Goal: Task Accomplishment & Management: Manage account settings

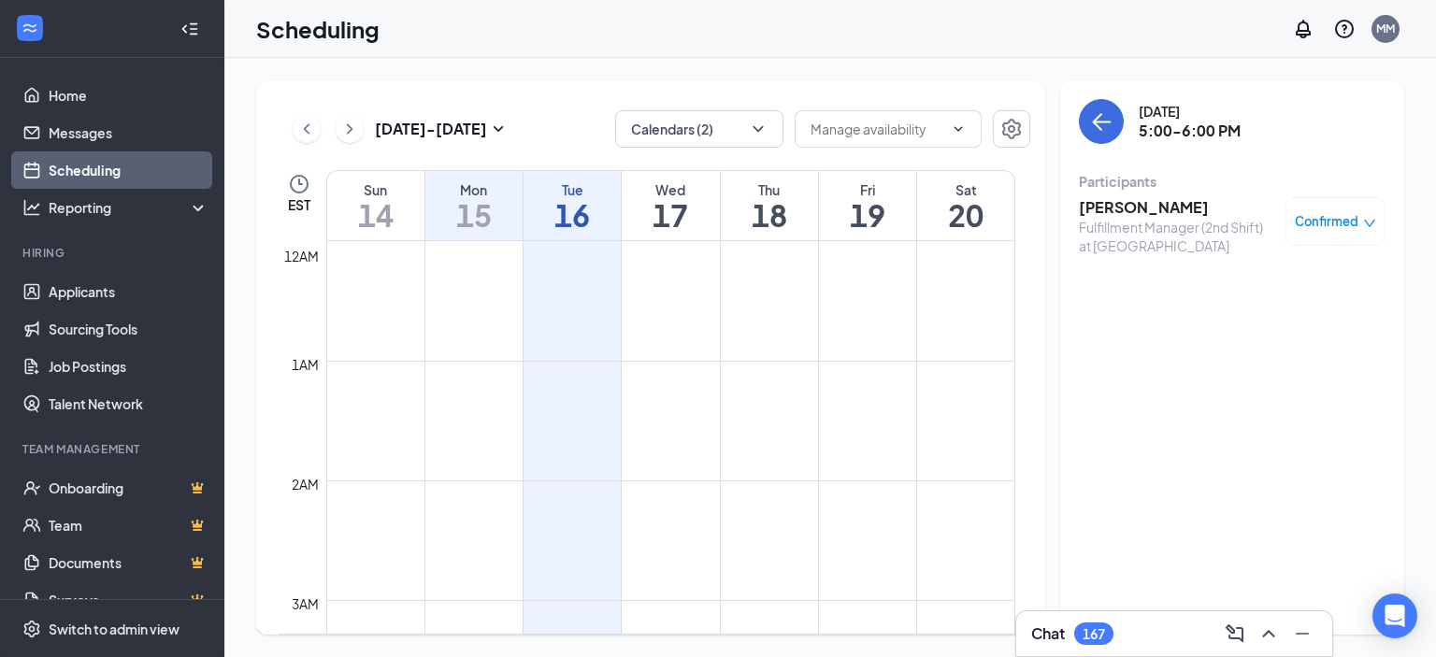
scroll to position [1824, 0]
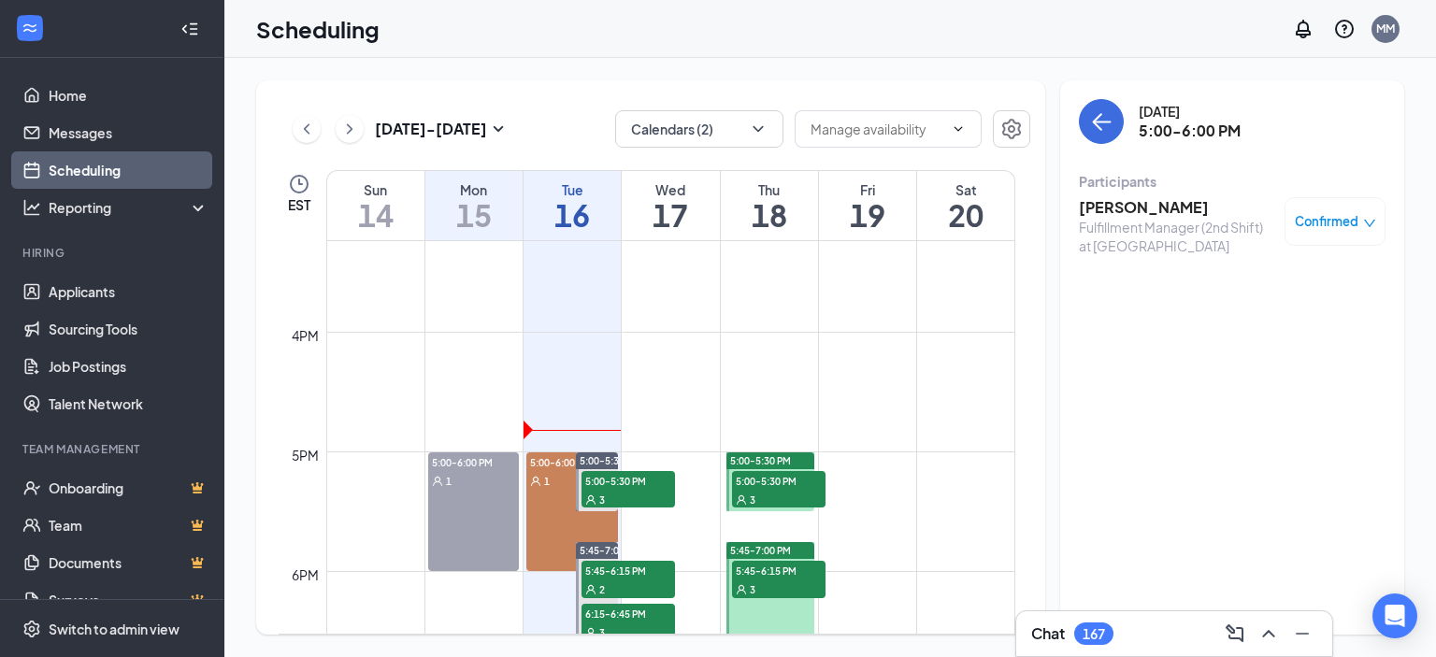
click at [625, 490] on div "3" at bounding box center [627, 499] width 93 height 19
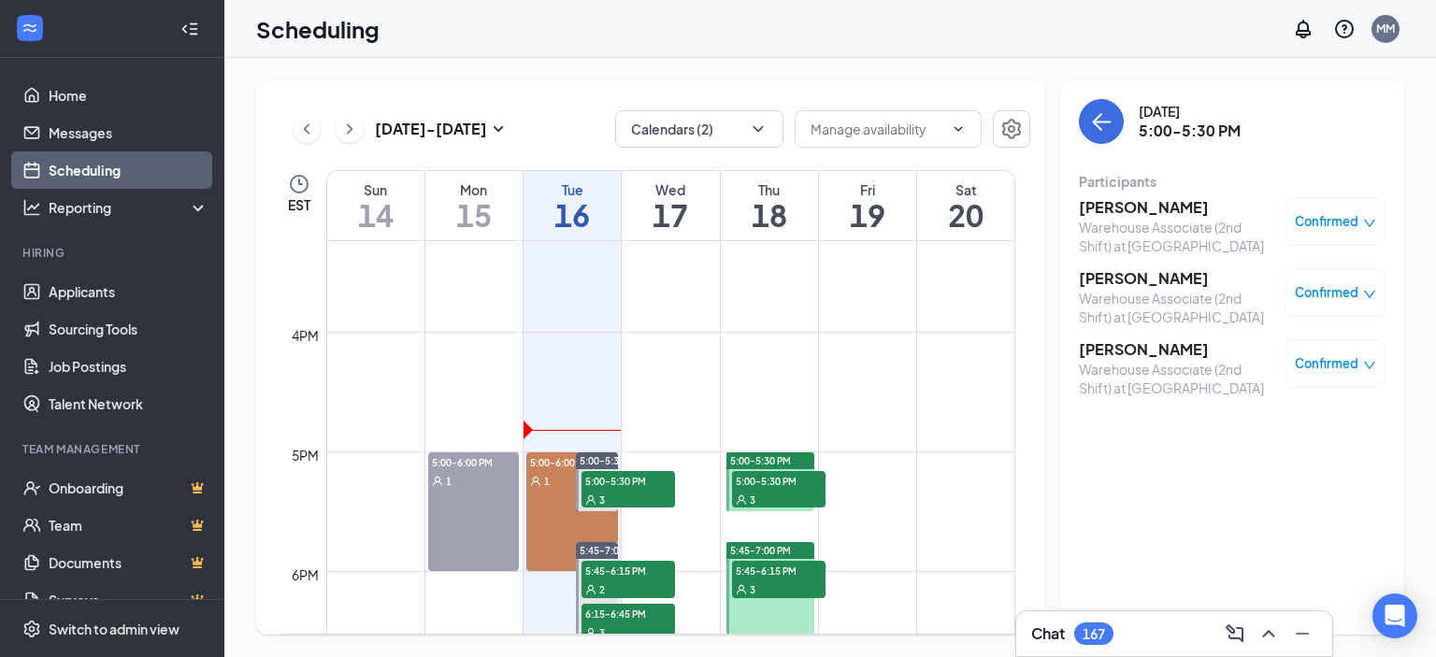
click at [1122, 212] on h3 "[PERSON_NAME]" at bounding box center [1177, 207] width 196 height 21
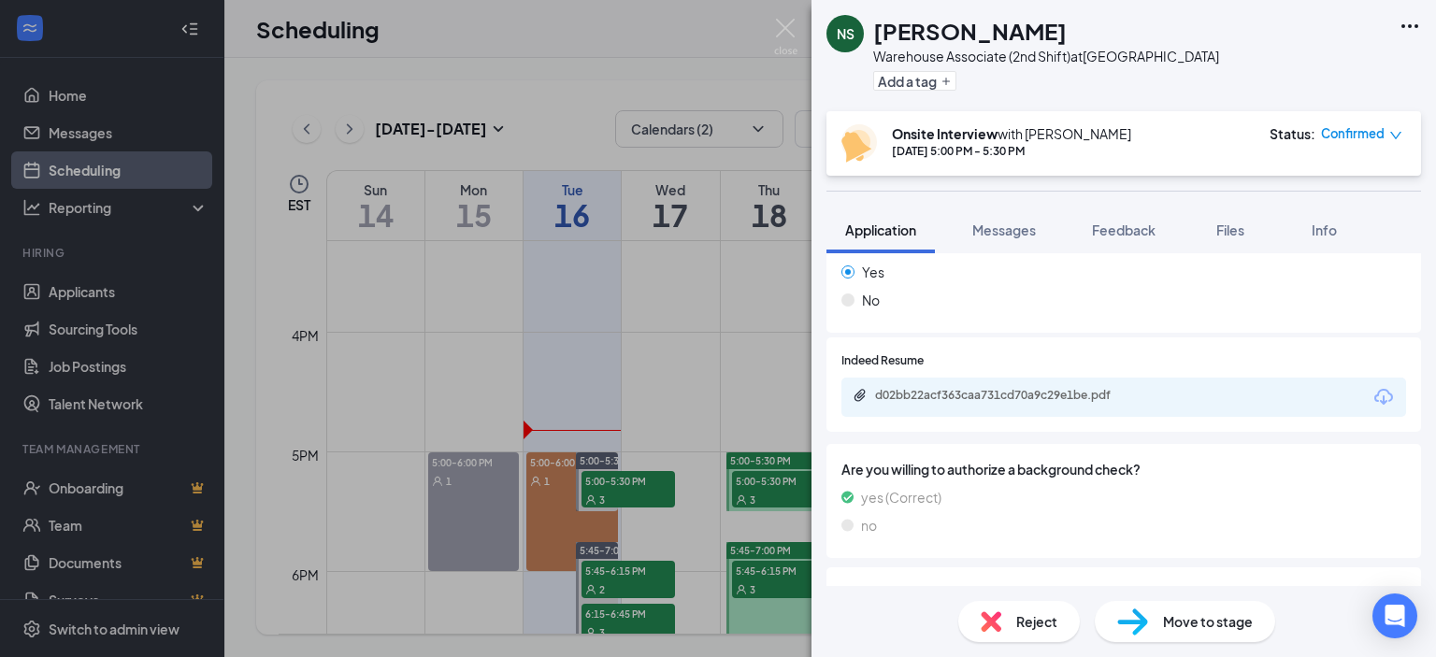
scroll to position [561, 0]
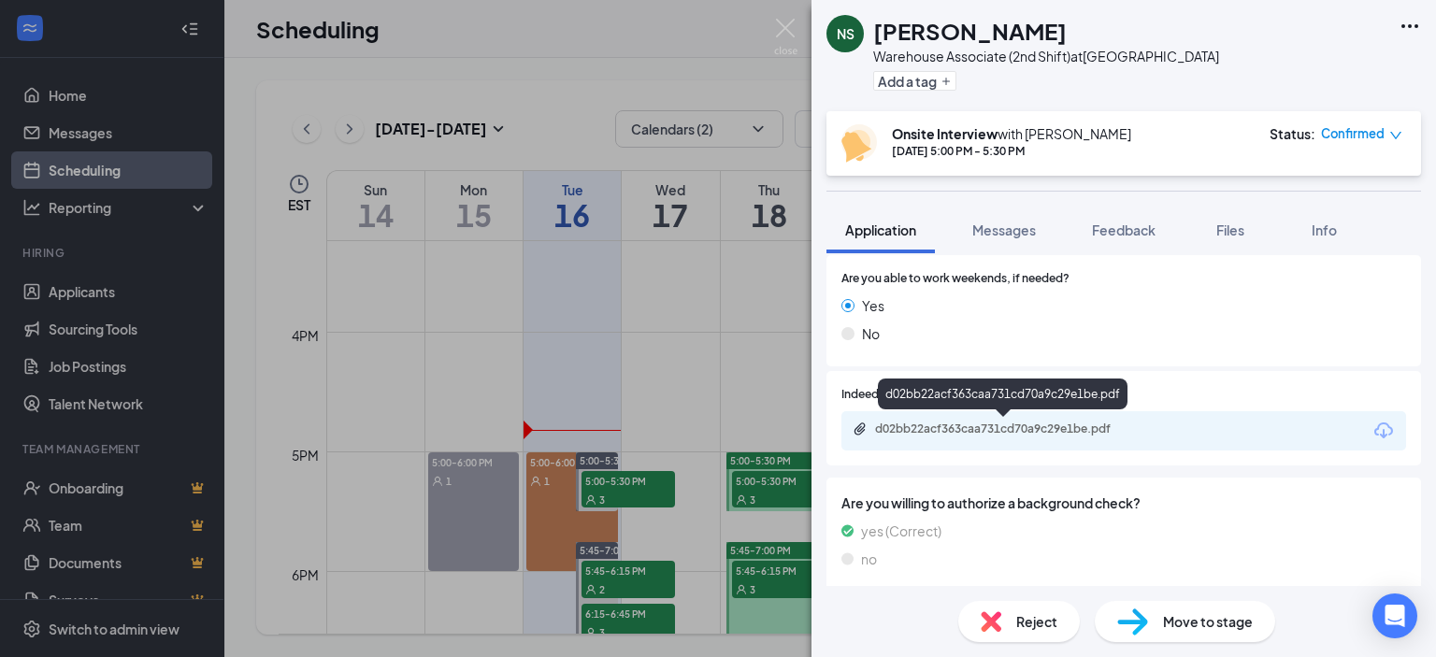
click at [1002, 429] on div "d02bb22acf363caa731cd70a9c29e1be.pdf" at bounding box center [1006, 429] width 262 height 15
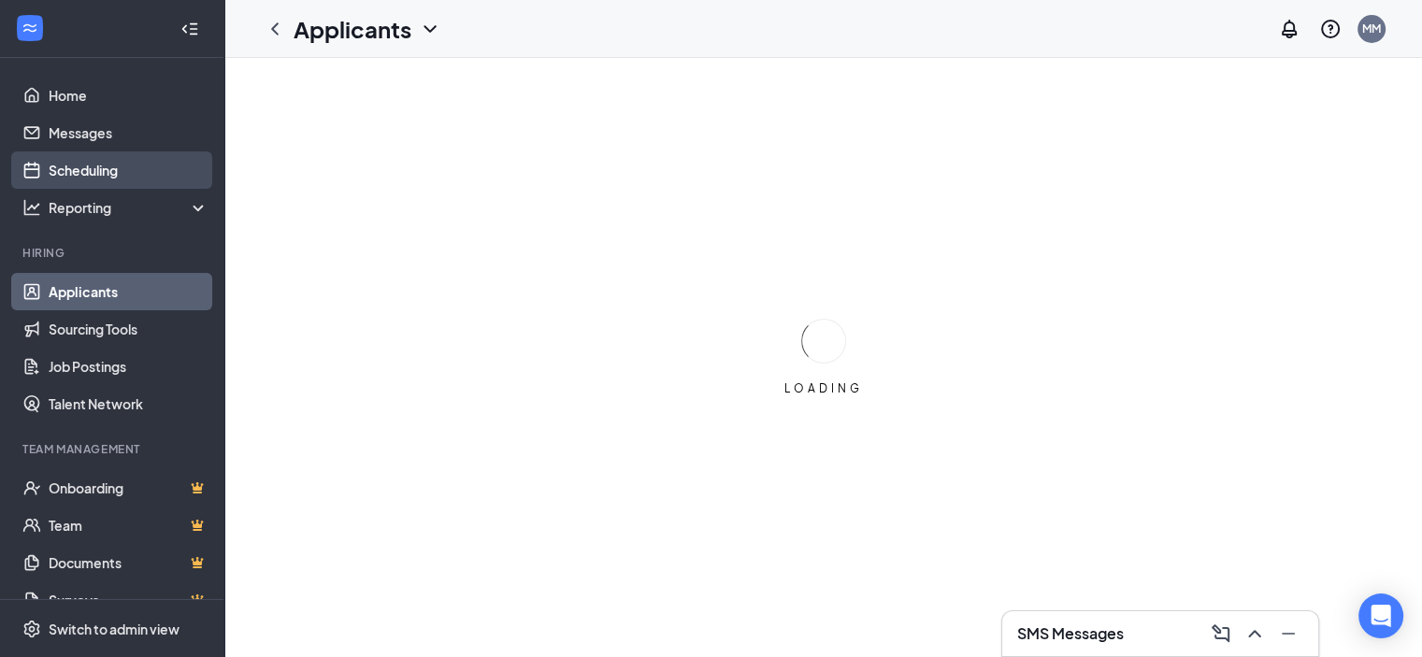
click at [74, 167] on link "Scheduling" at bounding box center [129, 169] width 160 height 37
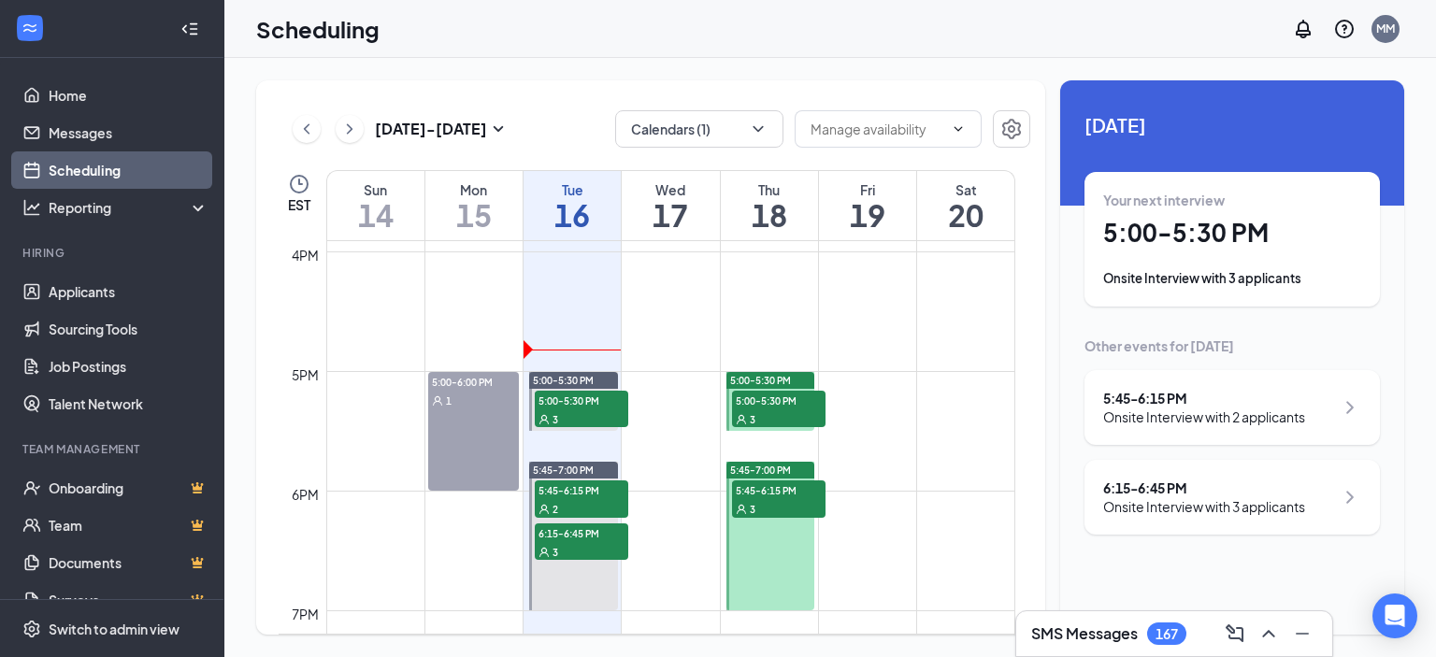
scroll to position [1947, 0]
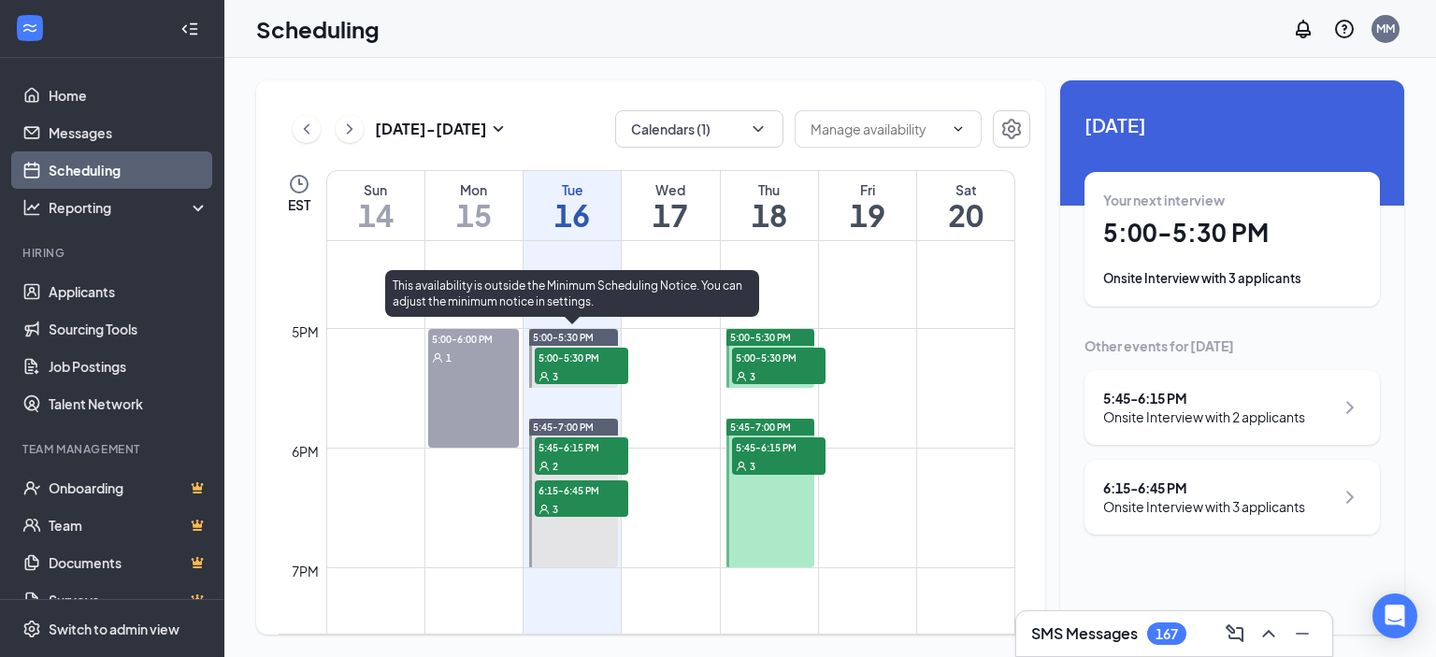
click at [580, 363] on span "5:00-5:30 PM" at bounding box center [581, 357] width 93 height 19
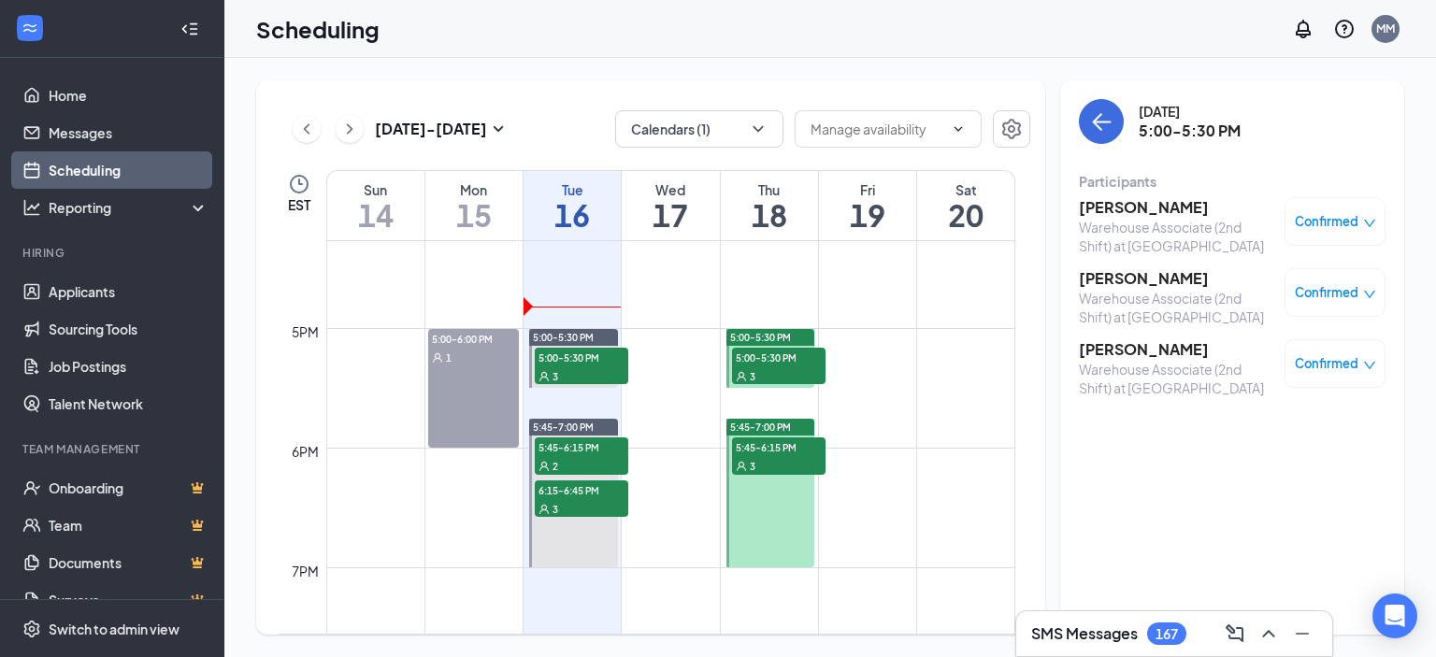
click at [1149, 212] on h3 "[PERSON_NAME]" at bounding box center [1177, 207] width 196 height 21
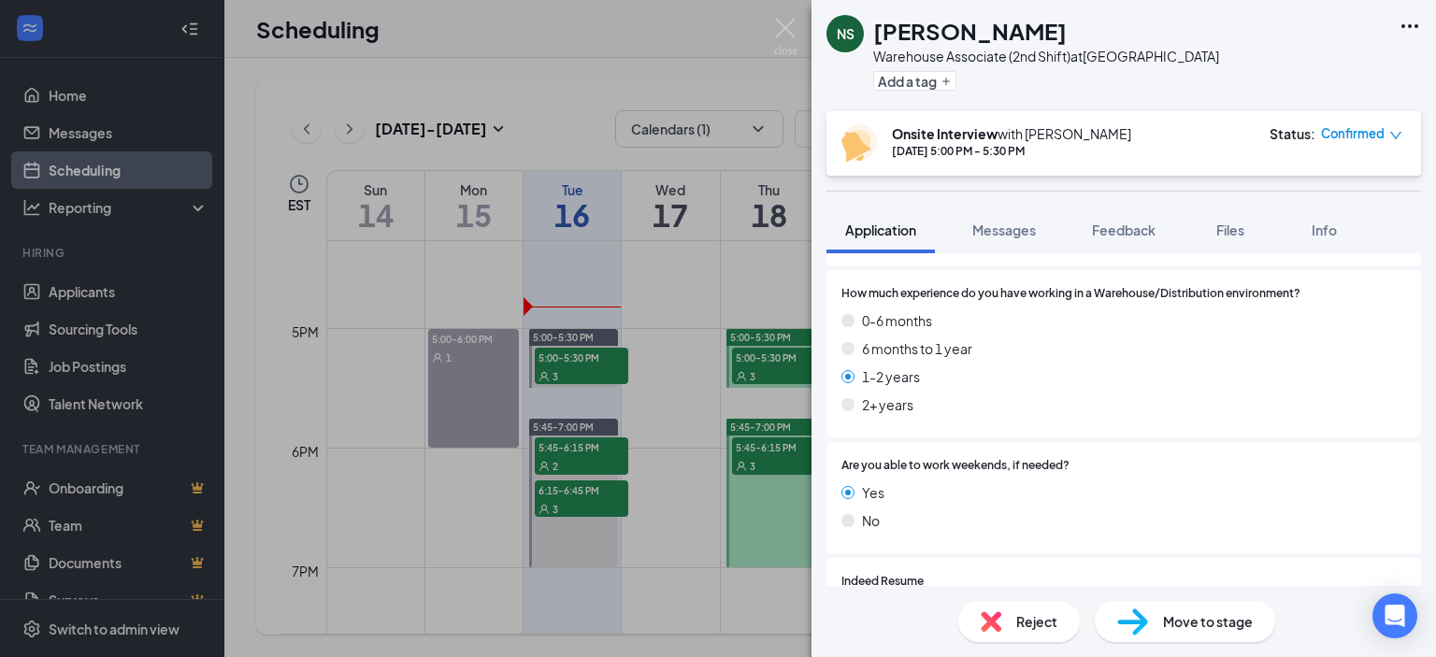
scroll to position [654, 0]
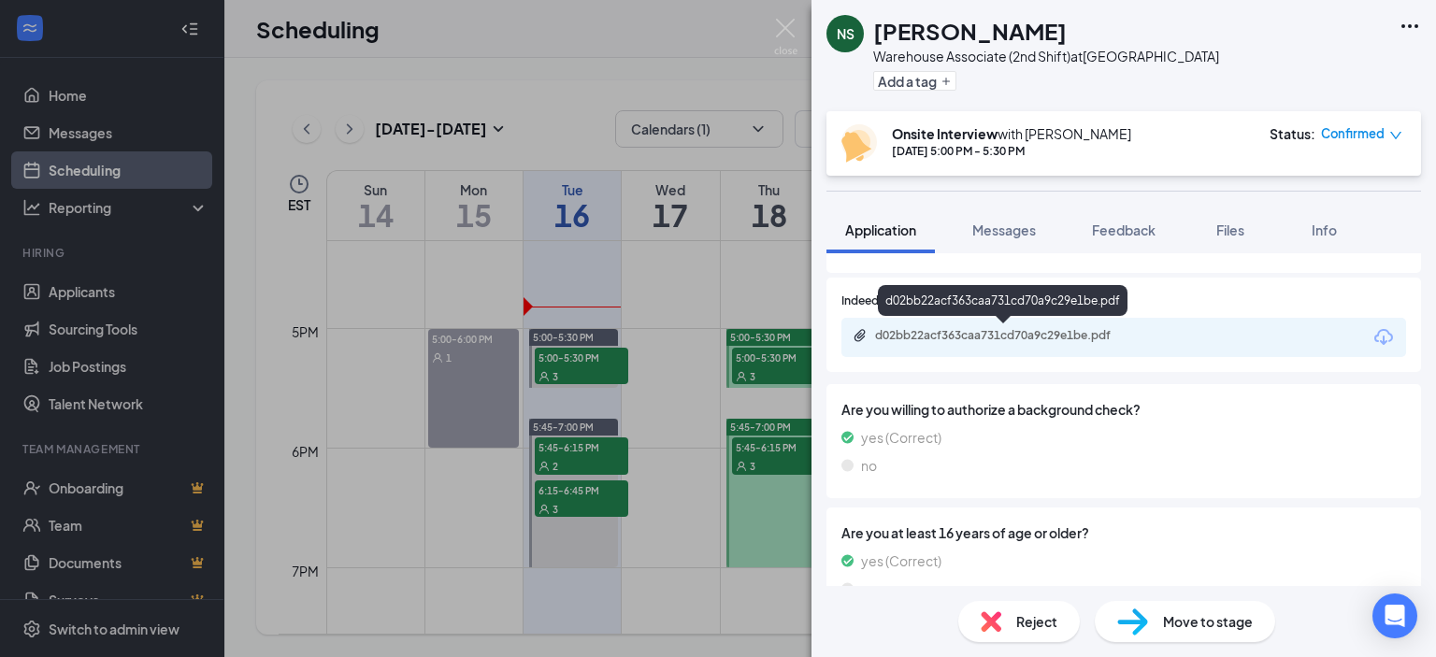
click at [960, 336] on div "d02bb22acf363caa731cd70a9c29e1be.pdf" at bounding box center [1006, 335] width 262 height 15
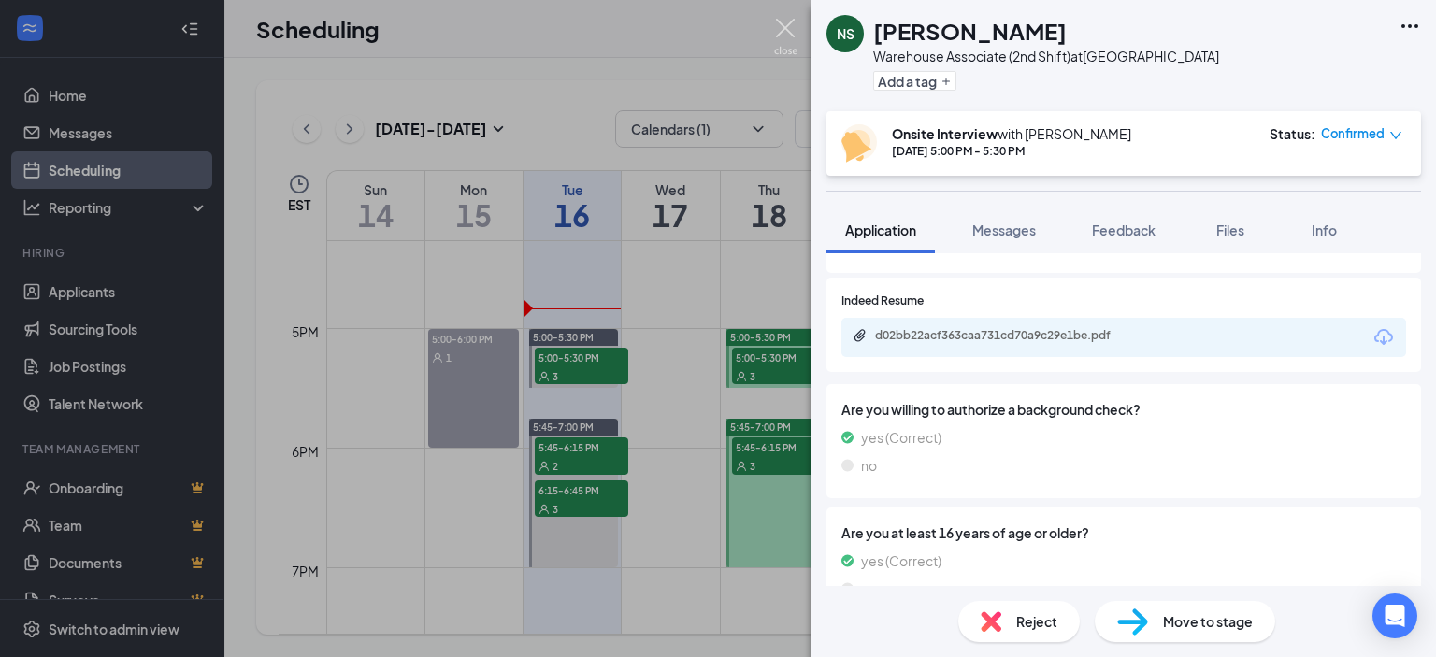
click at [785, 21] on img at bounding box center [785, 37] width 23 height 36
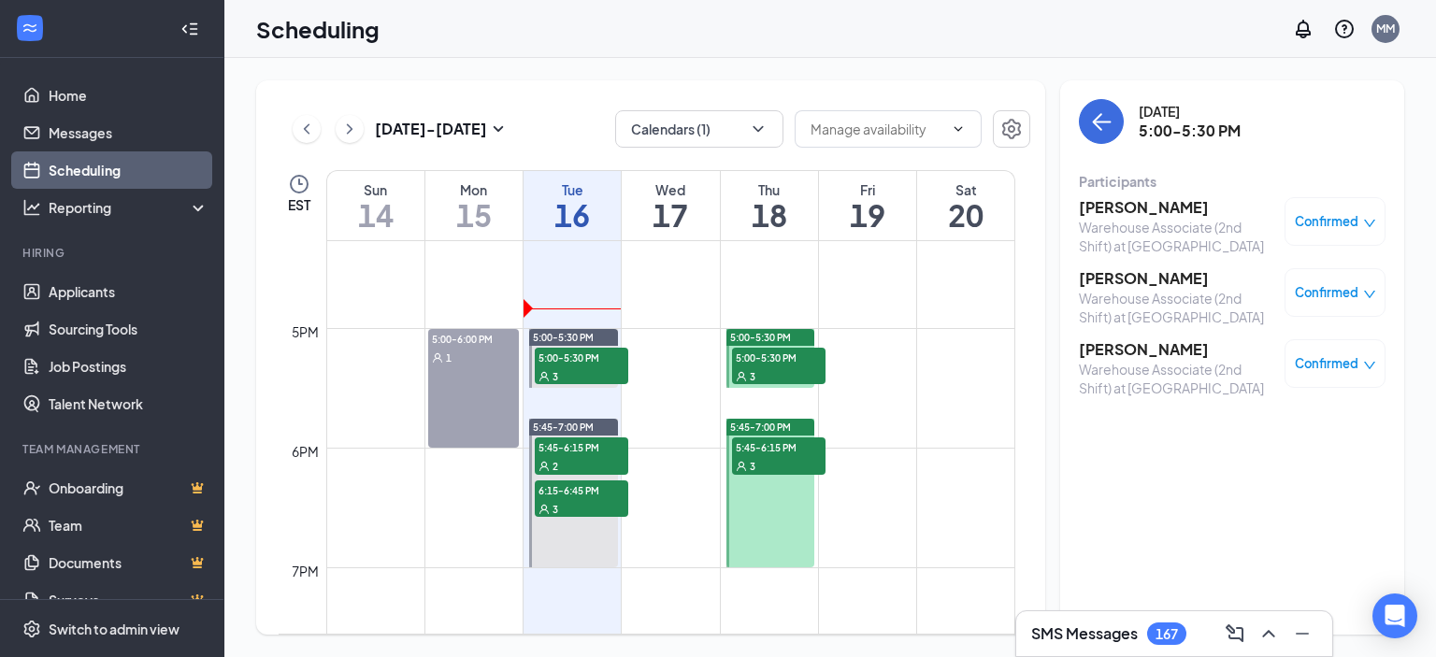
click at [1158, 280] on h3 "[PERSON_NAME]" at bounding box center [1177, 278] width 196 height 21
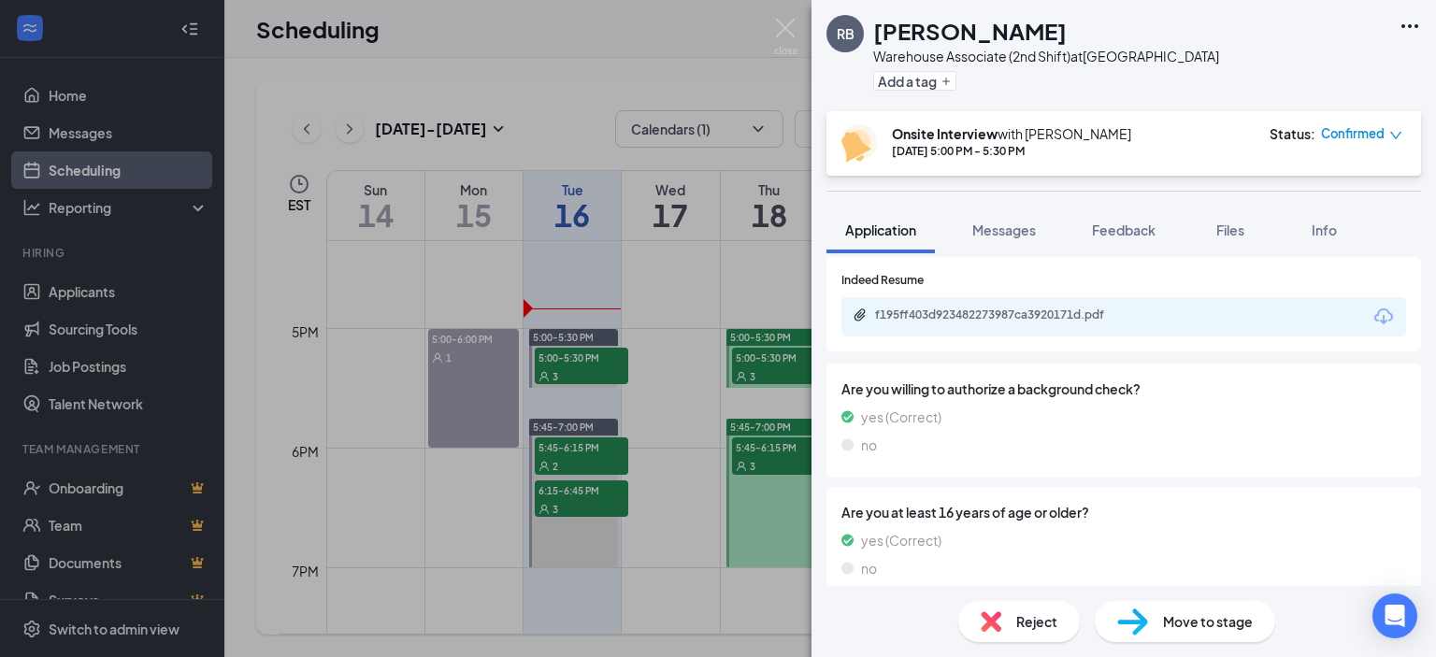
scroll to position [674, 0]
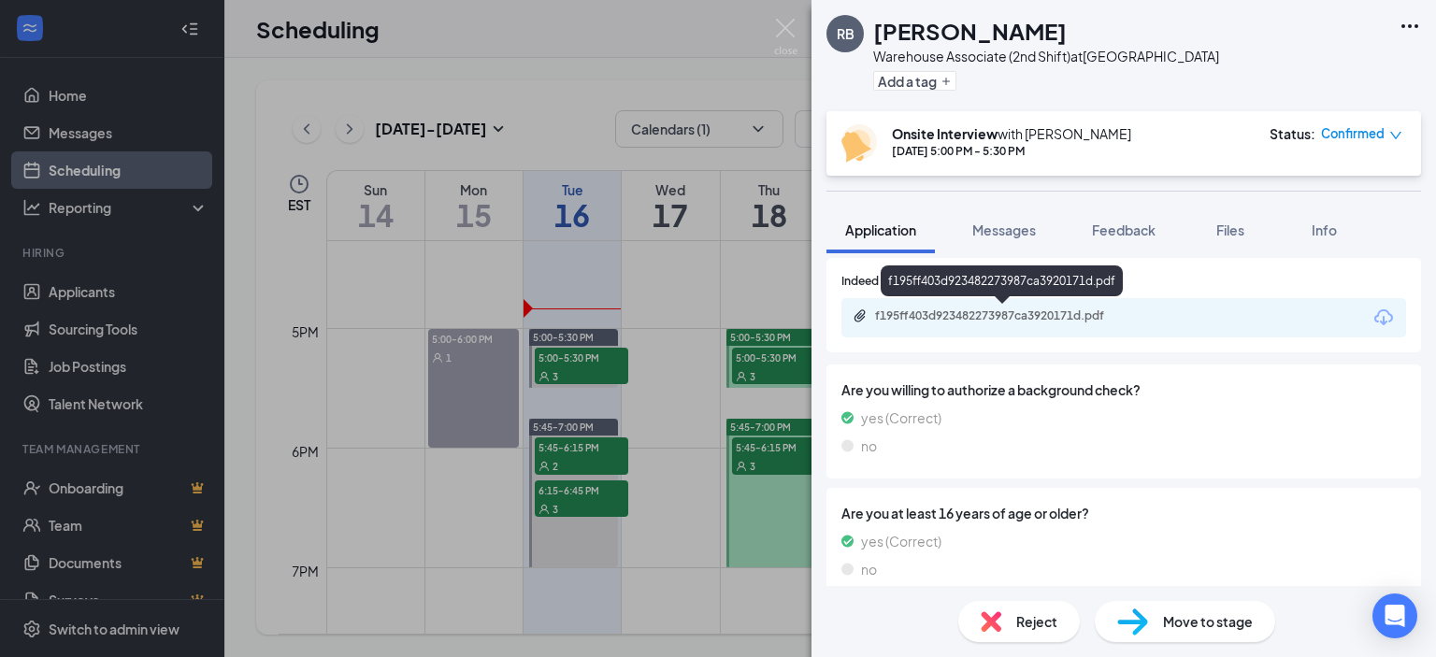
click at [1001, 309] on div "f195ff403d923482273987ca3920171d.pdf" at bounding box center [1006, 316] width 262 height 15
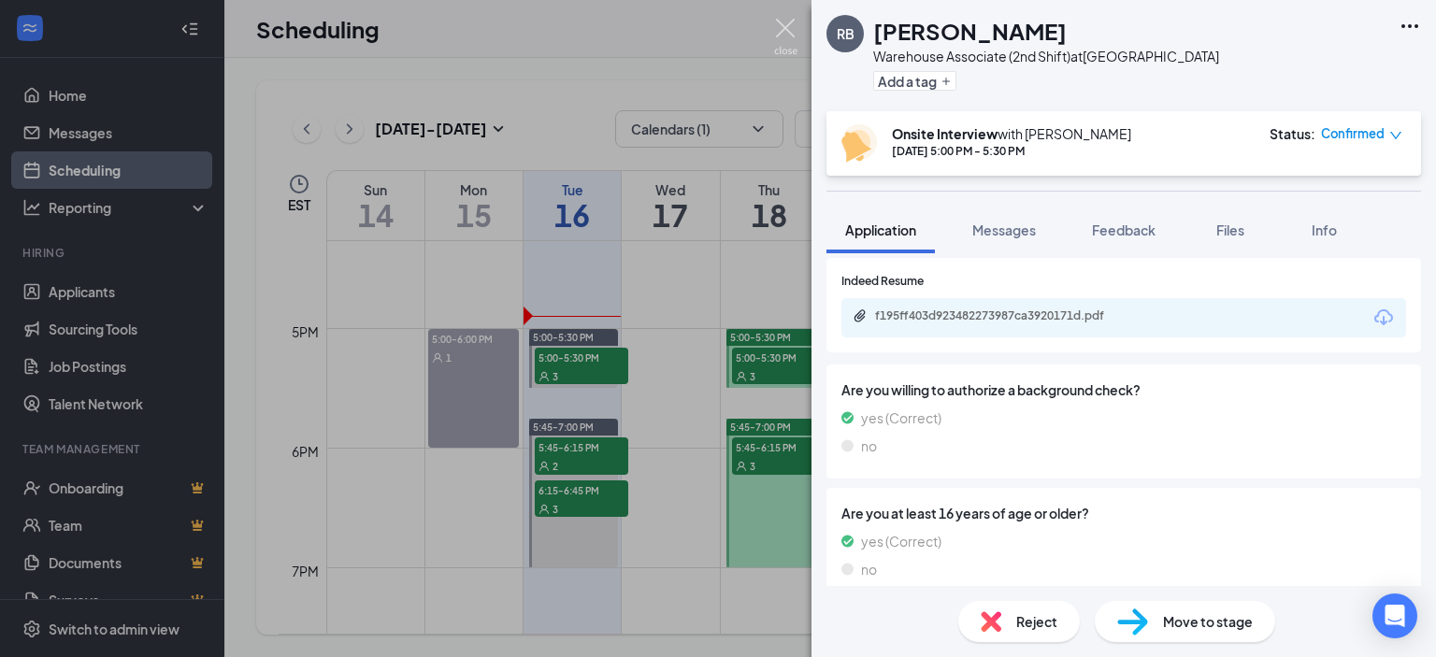
click at [783, 34] on img at bounding box center [785, 37] width 23 height 36
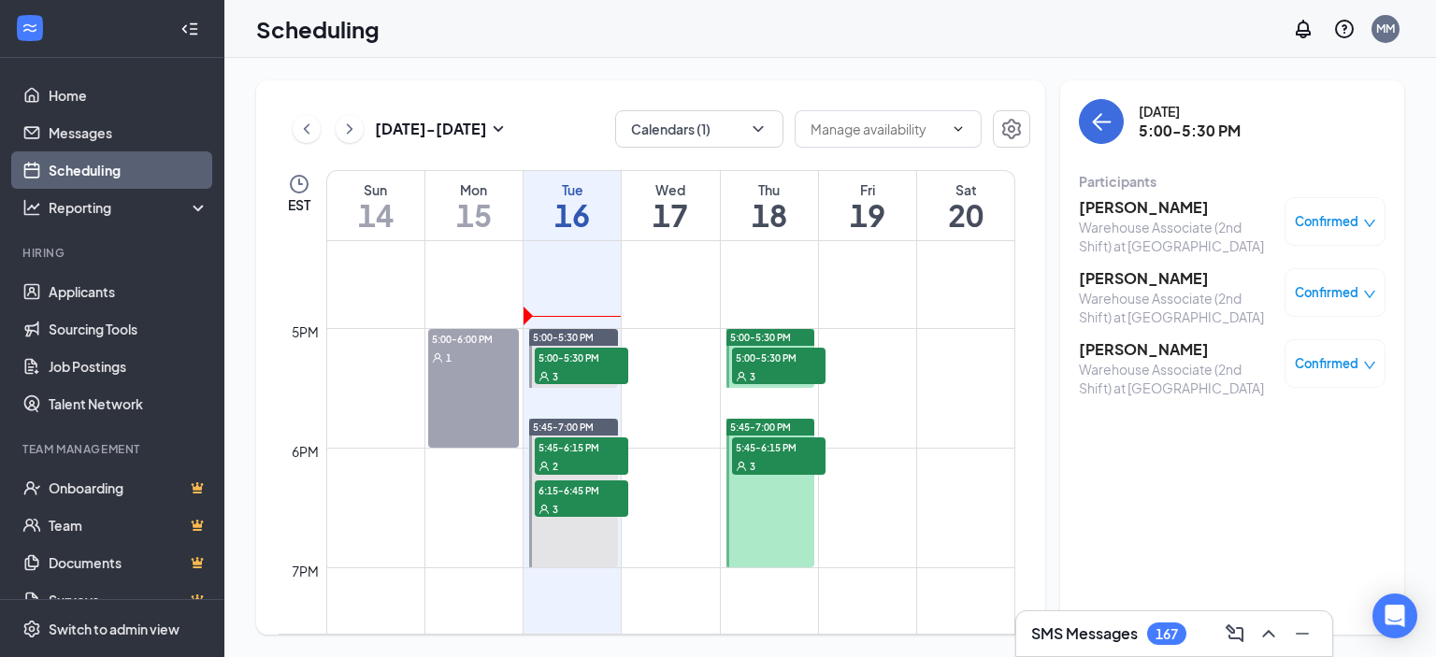
click at [1127, 349] on h3 "[PERSON_NAME]" at bounding box center [1177, 349] width 196 height 21
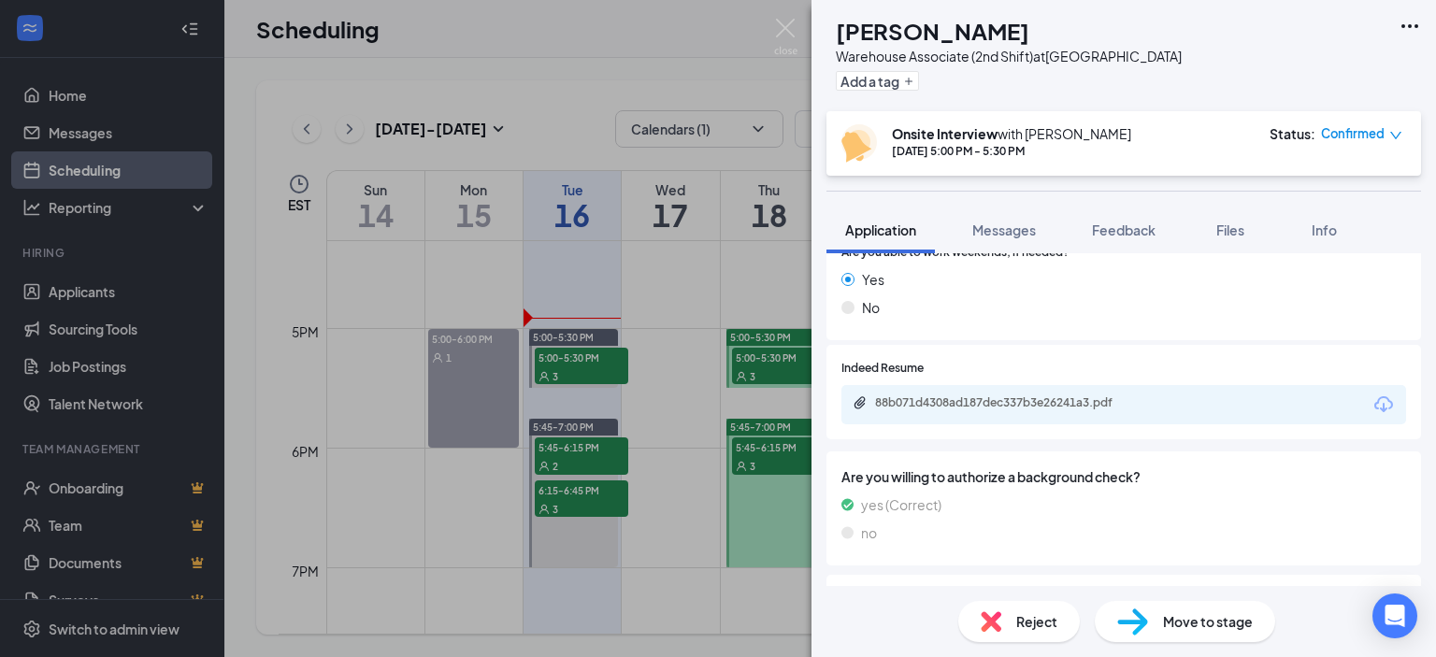
scroll to position [633, 0]
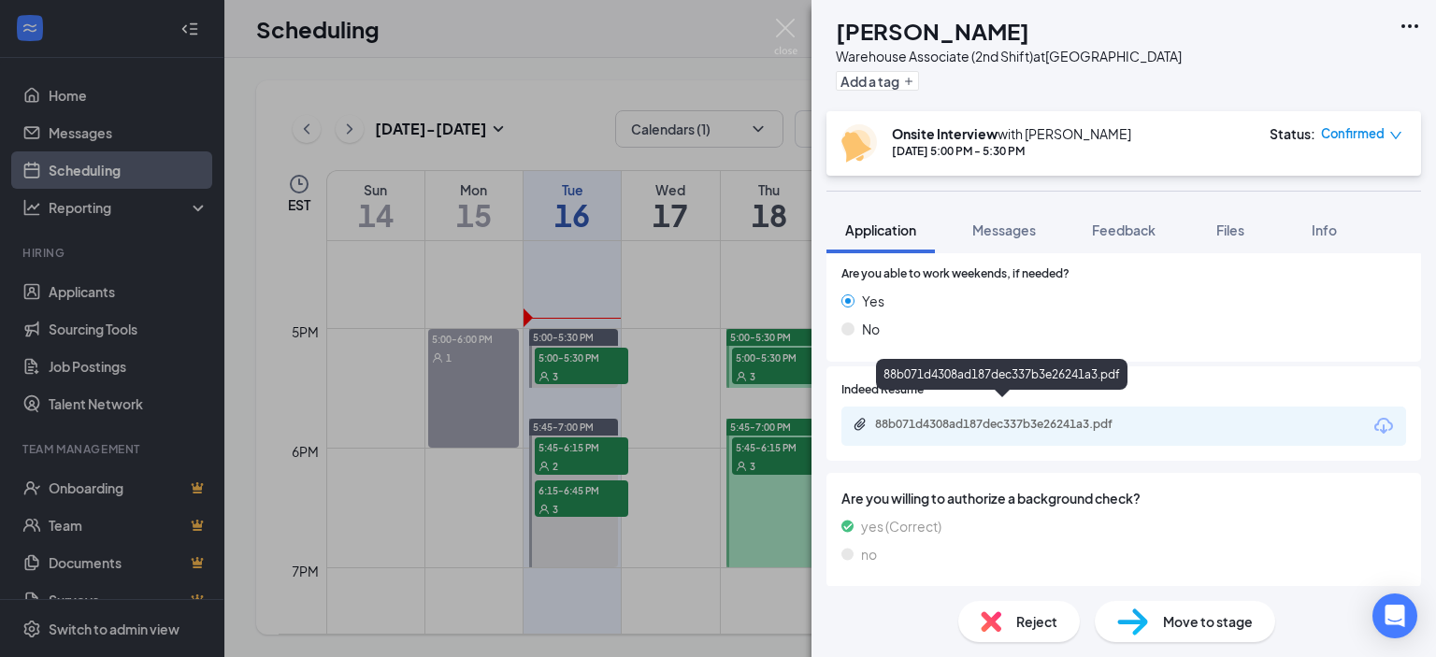
click at [1054, 417] on div "88b071d4308ad187dec337b3e26241a3.pdf" at bounding box center [1006, 424] width 262 height 15
